Goal: Communication & Community: Answer question/provide support

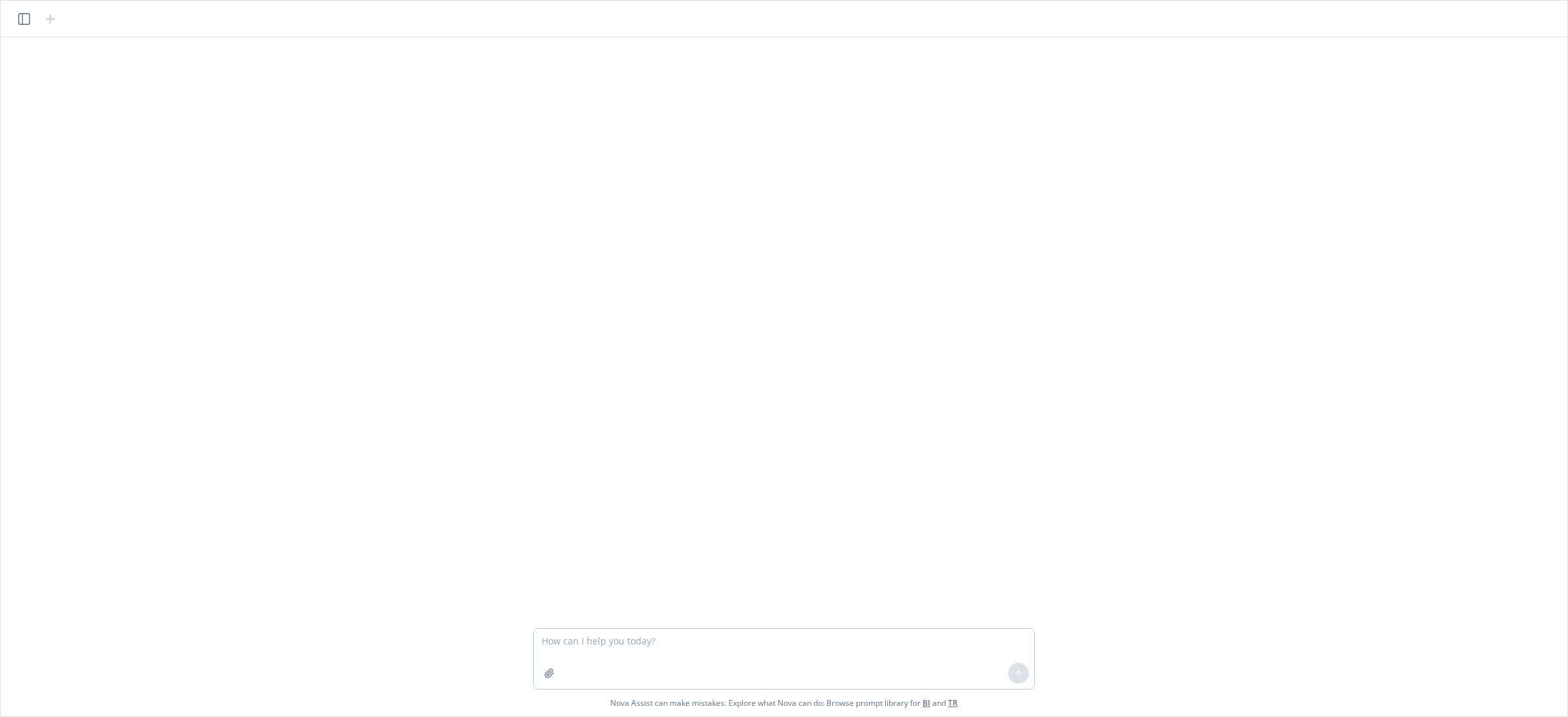
click at [919, 638] on textarea at bounding box center [784, 658] width 501 height 60
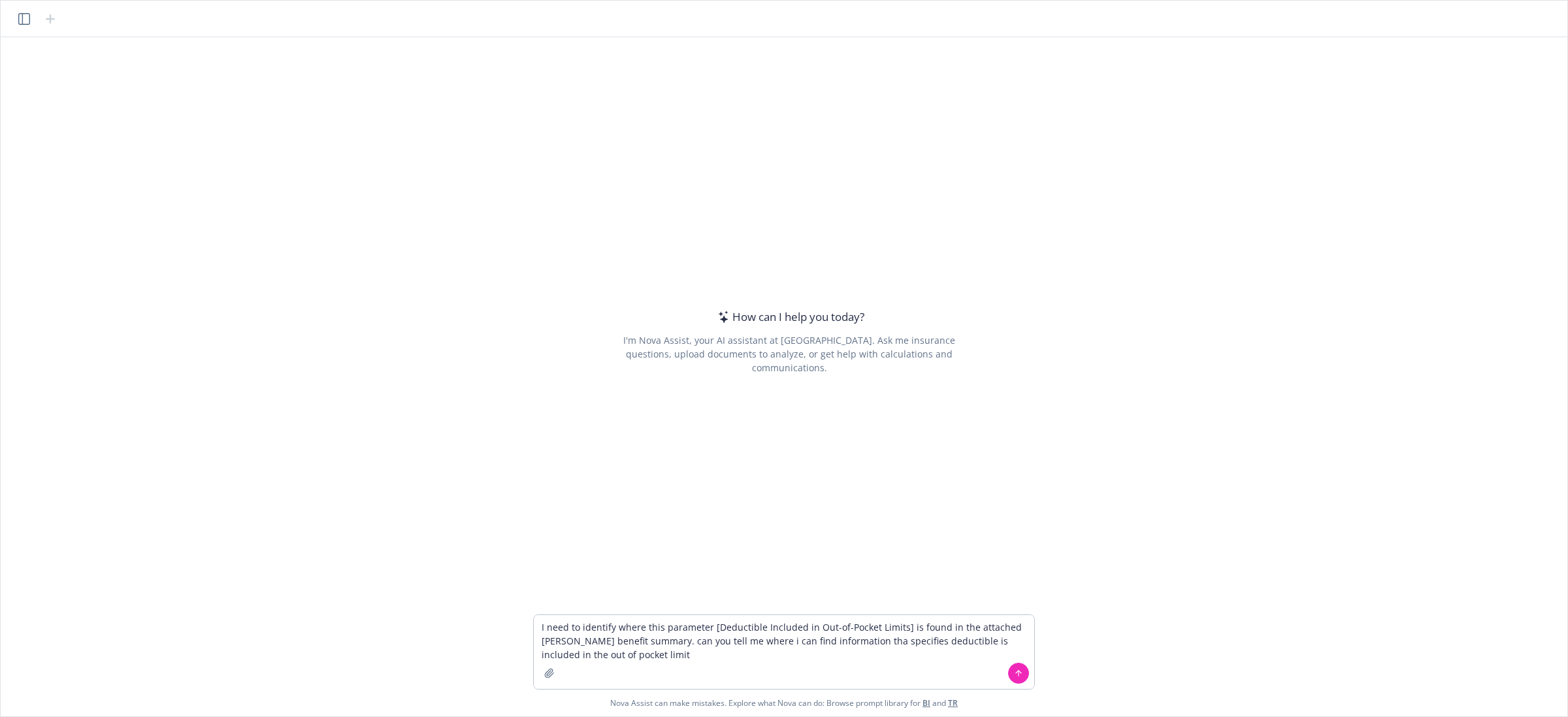
type textarea "I need to identify where this parameter [Deductible Included in Out-of-Pocket L…"
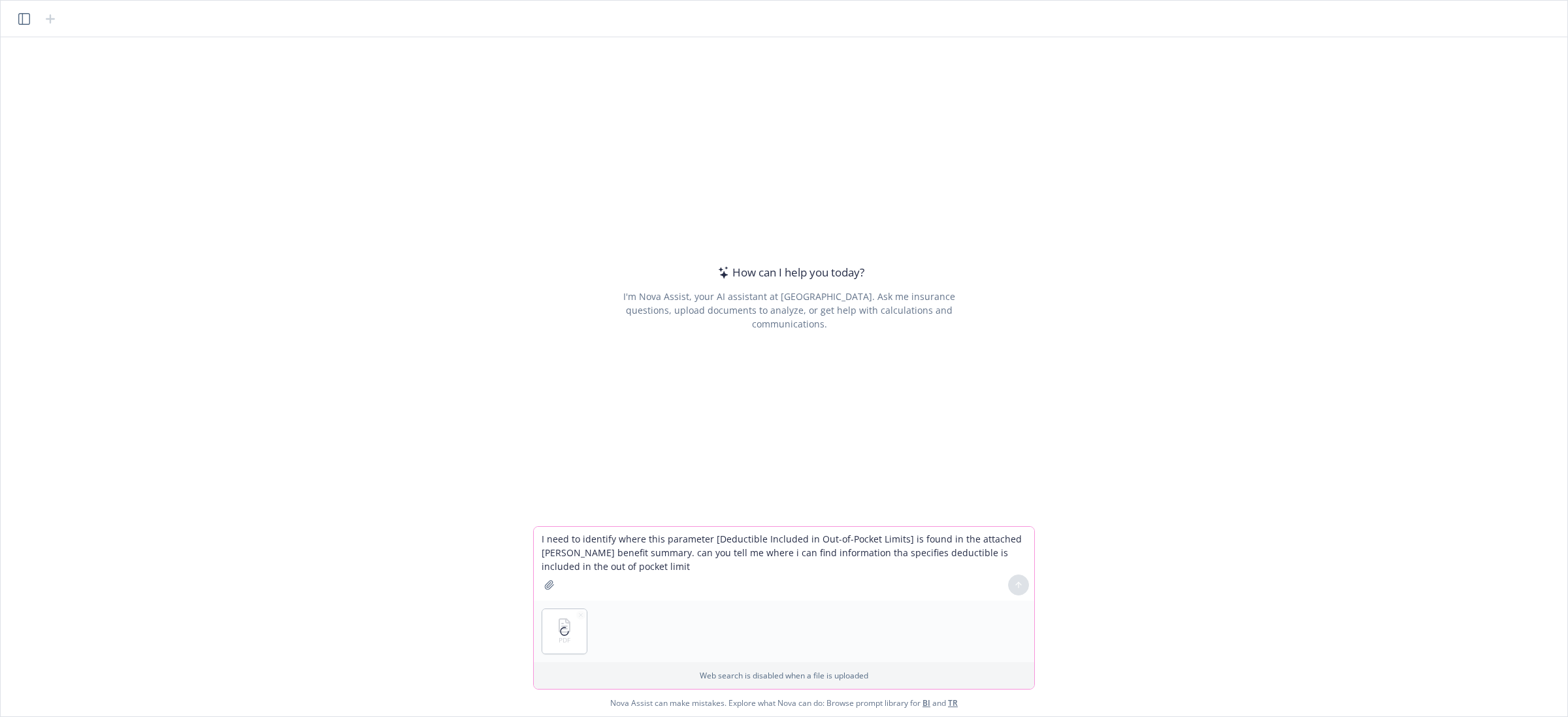
click at [778, 572] on textarea "I need to identify where this parameter [Deductible Included in Out-of-Pocket L…" at bounding box center [784, 563] width 501 height 74
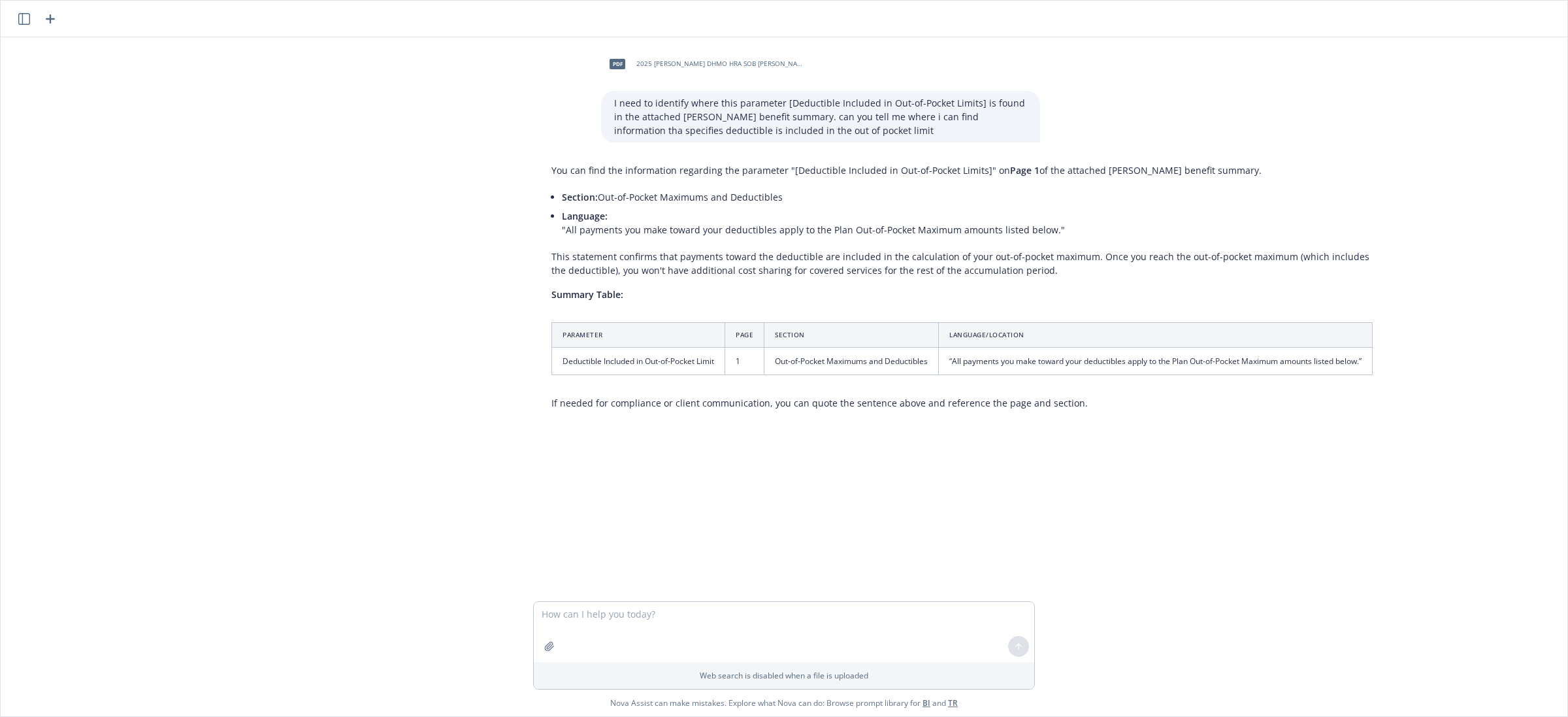
click at [1199, 542] on div "pdf 2025 [PERSON_NAME] DHMO HRA SOB Pangenera.pdf I need to identify where this…" at bounding box center [783, 319] width 1556 height 564
drag, startPoint x: 1372, startPoint y: 360, endPoint x: 948, endPoint y: 366, distance: 424.0
click at [948, 366] on td "“All payments you make toward your deductibles apply to the Plan Out-of-Pocket …" at bounding box center [1156, 361] width 434 height 27
copy td "“All payments you make toward your deductibles apply to the Plan Out-of-Pocket …"
click at [651, 615] on textarea at bounding box center [784, 631] width 501 height 60
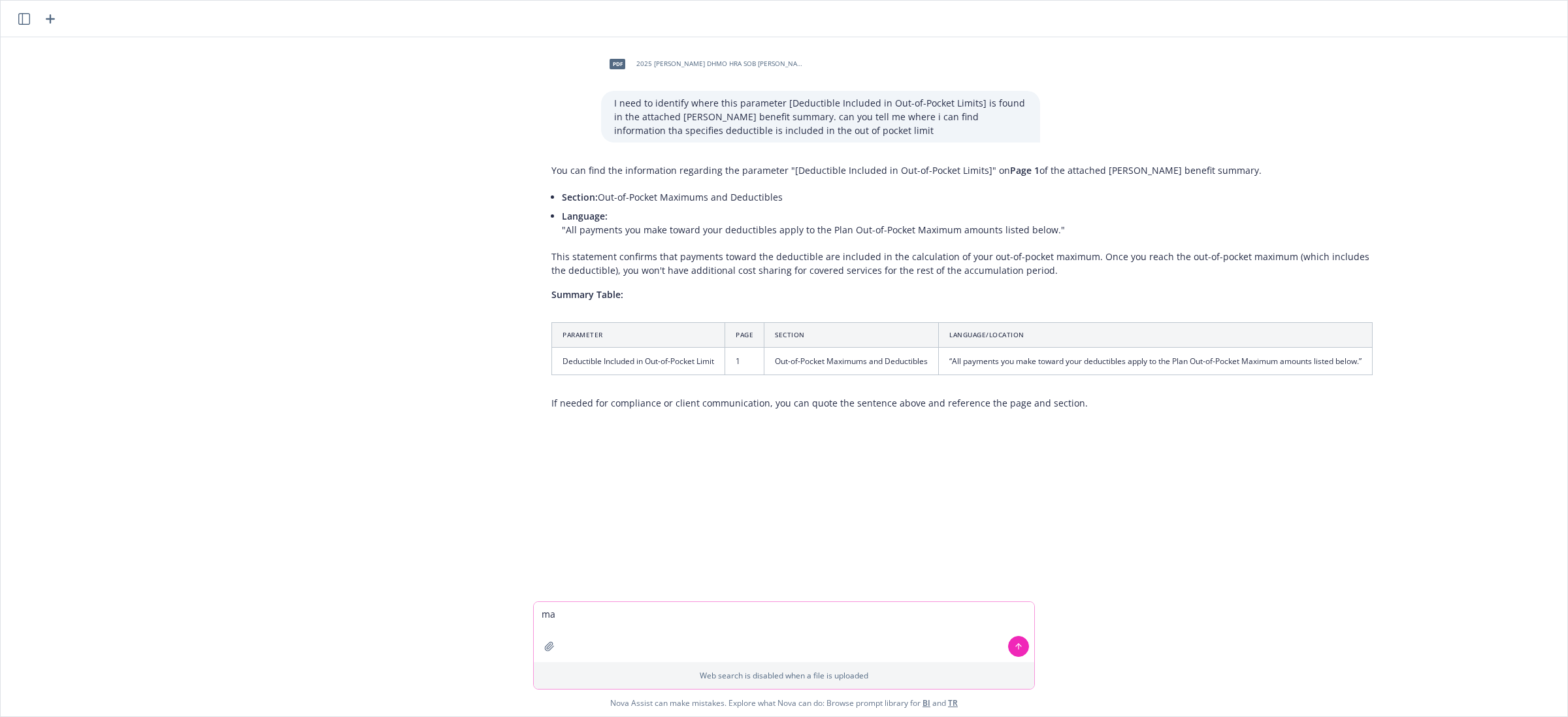
type textarea "m"
paste textarea "1. We do have to outline classes in region/city/etc. regardless of whether they…"
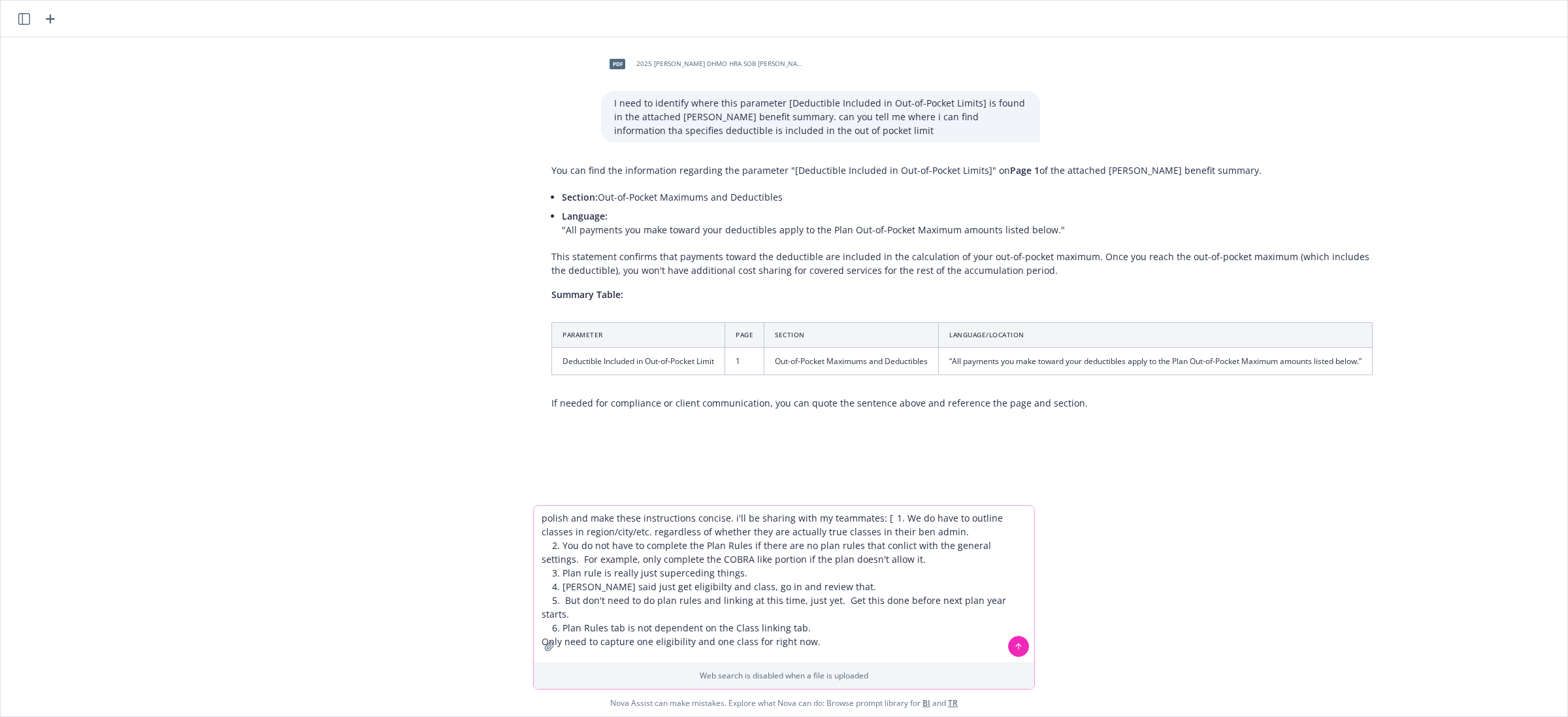
type textarea "polish and make these instructions concise. i'll be sharing with my teammates: …"
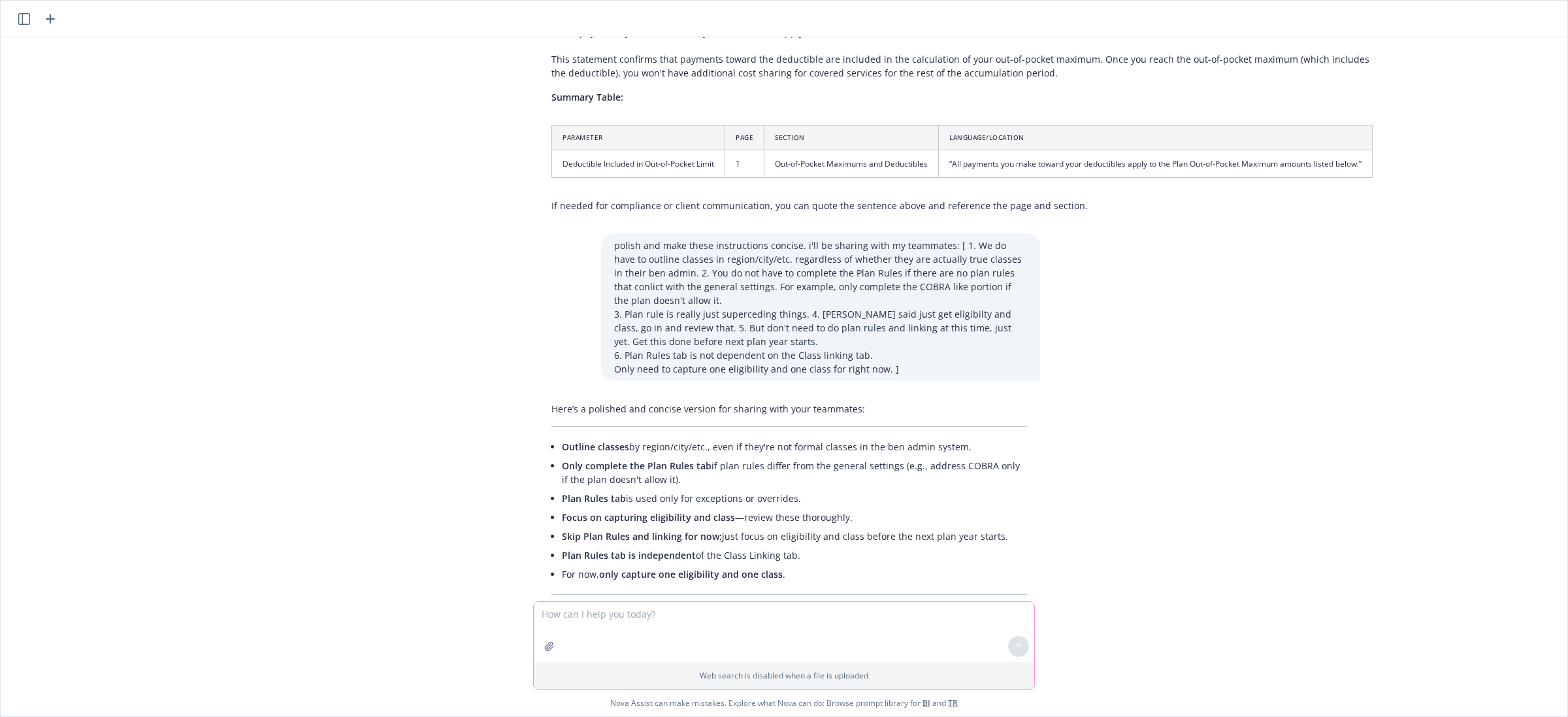
scroll to position [252, 0]
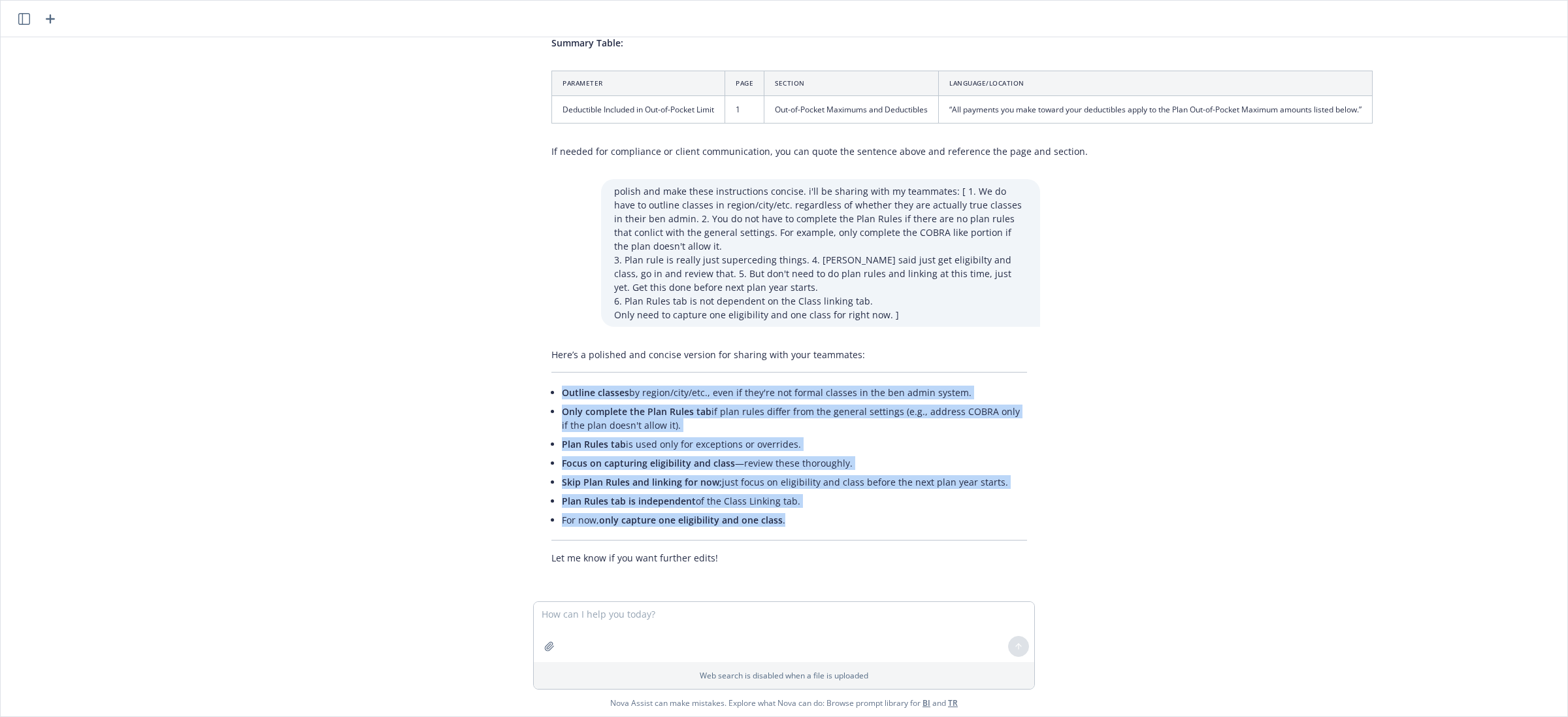
drag, startPoint x: 788, startPoint y: 514, endPoint x: 546, endPoint y: 389, distance: 272.4
click at [562, 389] on ul "Outline classes by region/city/etc., even if they're not formal classes in the …" at bounding box center [794, 456] width 465 height 147
copy ul "Outline classes by region/city/etc., even if they're not formal classes in the …"
